Goal: Task Accomplishment & Management: Manage account settings

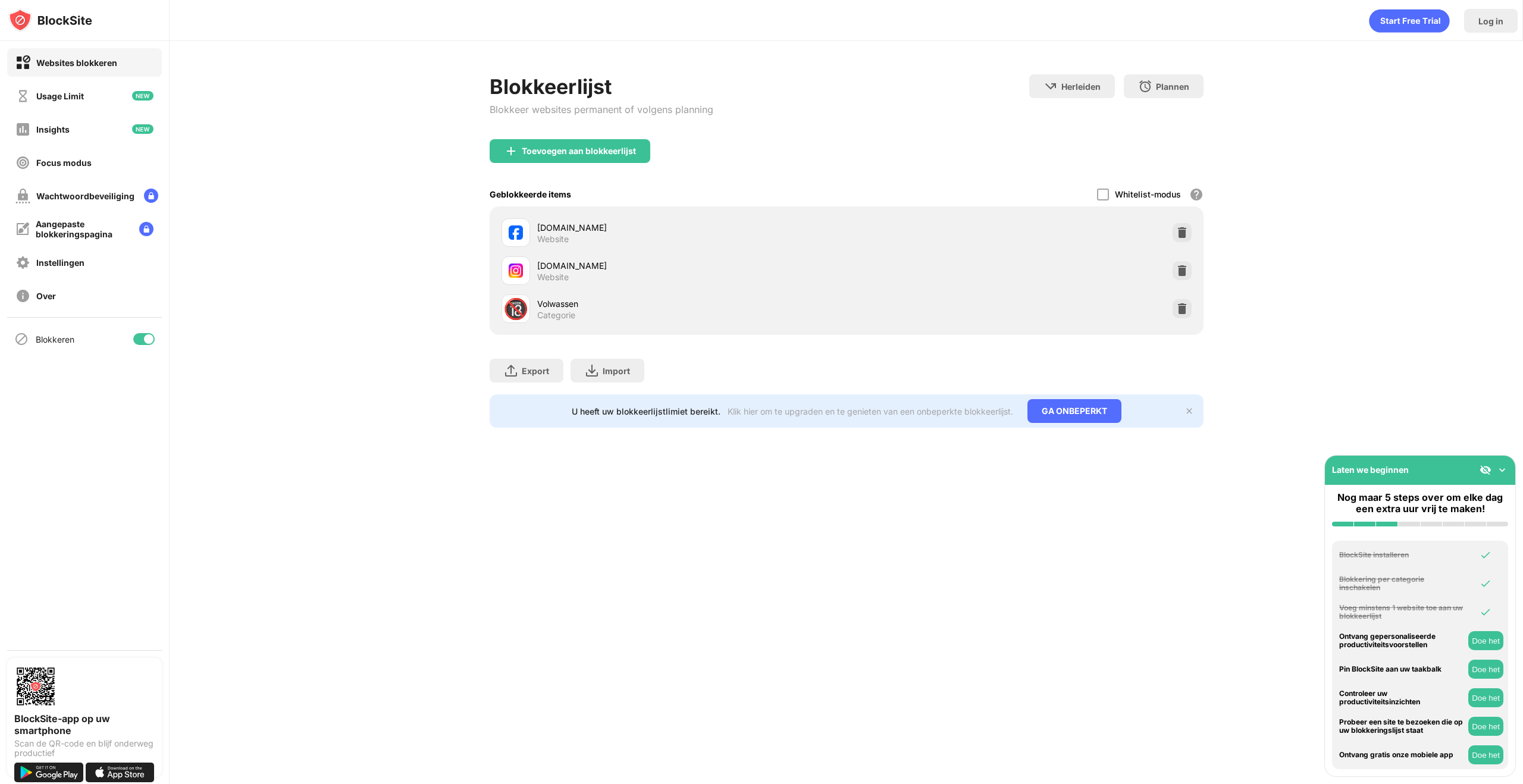
click at [1176, 270] on img at bounding box center [1182, 270] width 12 height 12
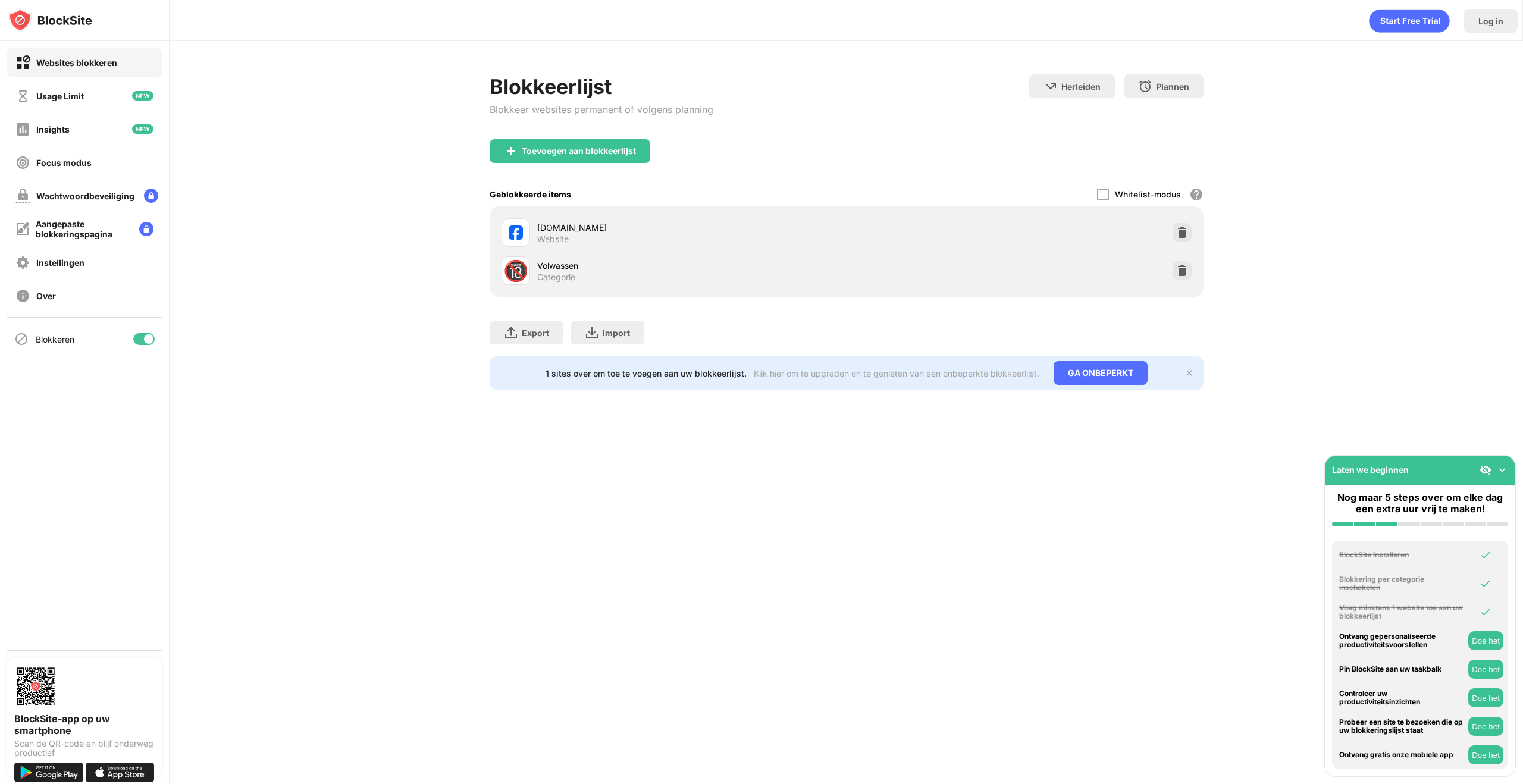
click at [989, 460] on div "Log in Blokkeerlijst Blokkeer websites permanent of volgens planning Herleiden …" at bounding box center [846, 392] width 1353 height 784
